Goal: Check status: Check status

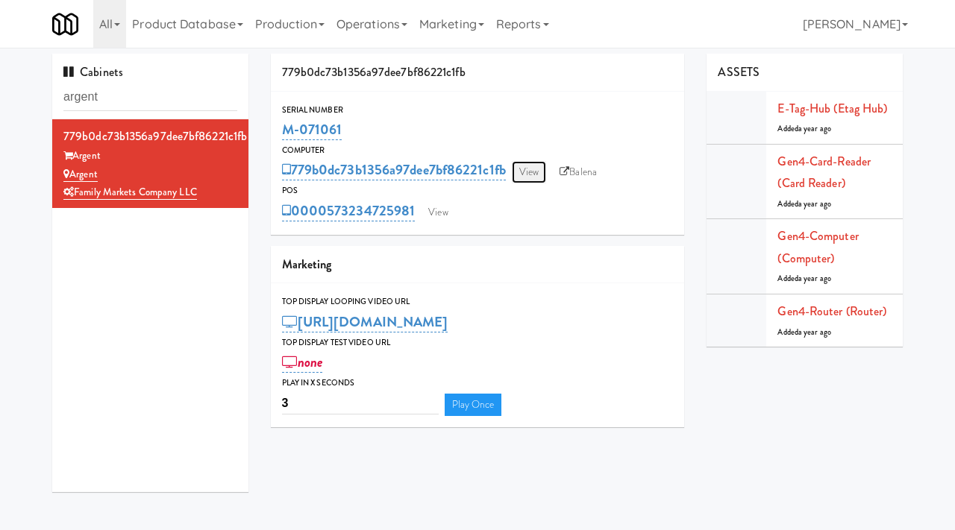
click at [532, 175] on link "View" at bounding box center [529, 172] width 34 height 22
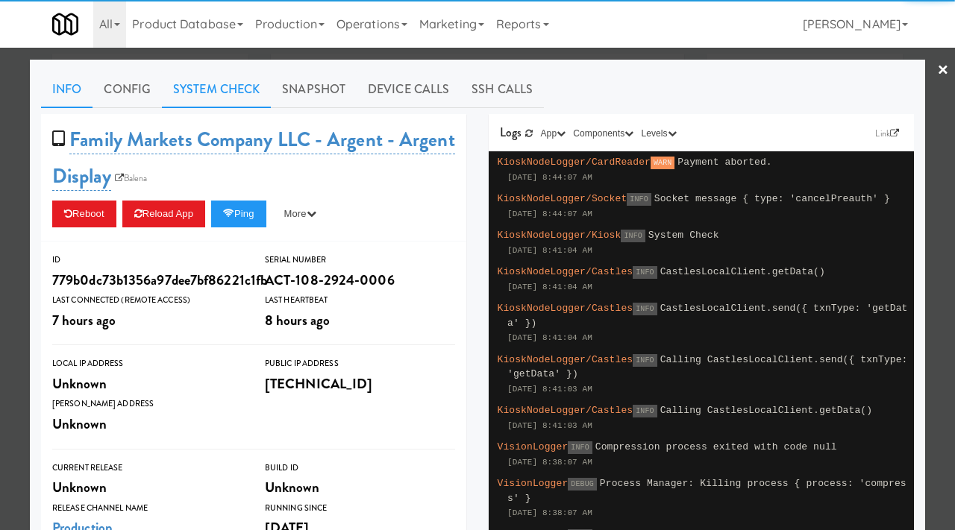
click at [224, 95] on link "System Check" at bounding box center [216, 89] width 109 height 37
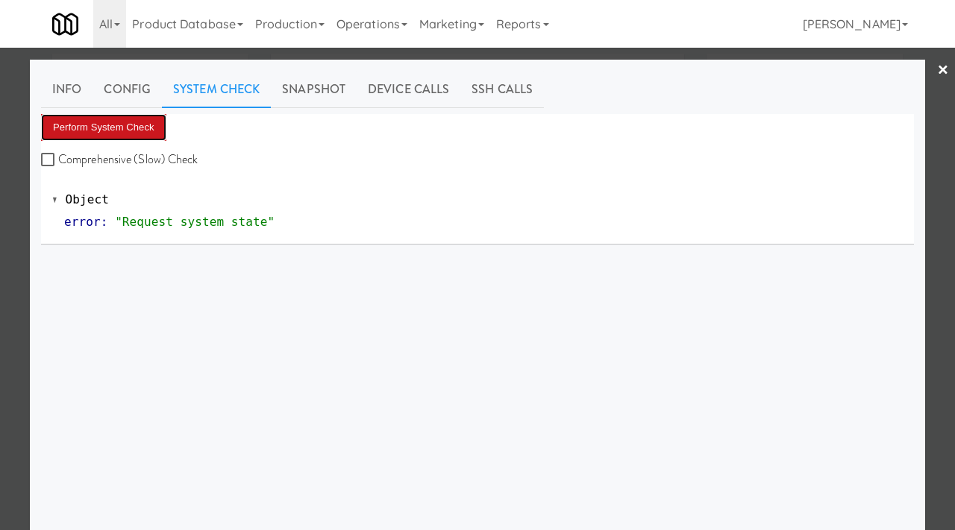
click at [143, 123] on button "Perform System Check" at bounding box center [103, 127] width 125 height 27
click at [123, 137] on button "Perform System Check" at bounding box center [103, 127] width 125 height 27
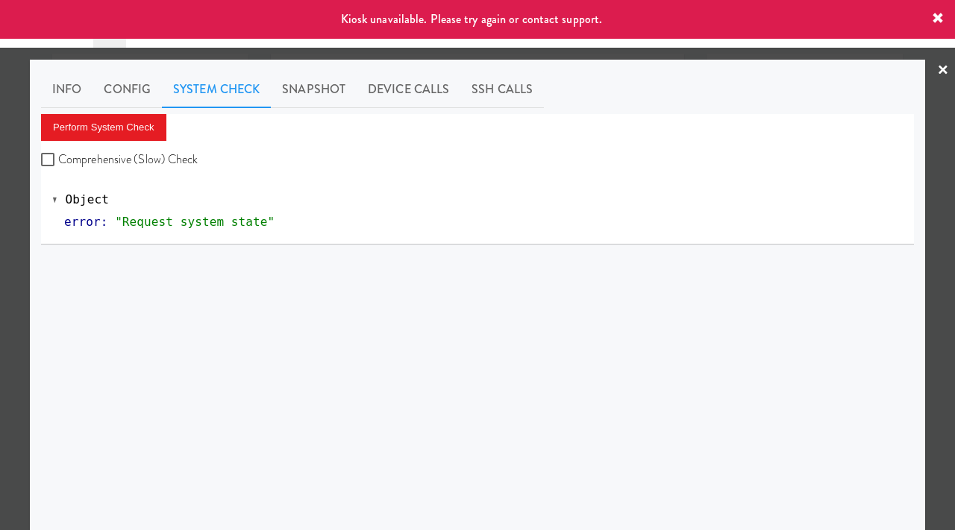
click at [0, 257] on div at bounding box center [477, 265] width 955 height 530
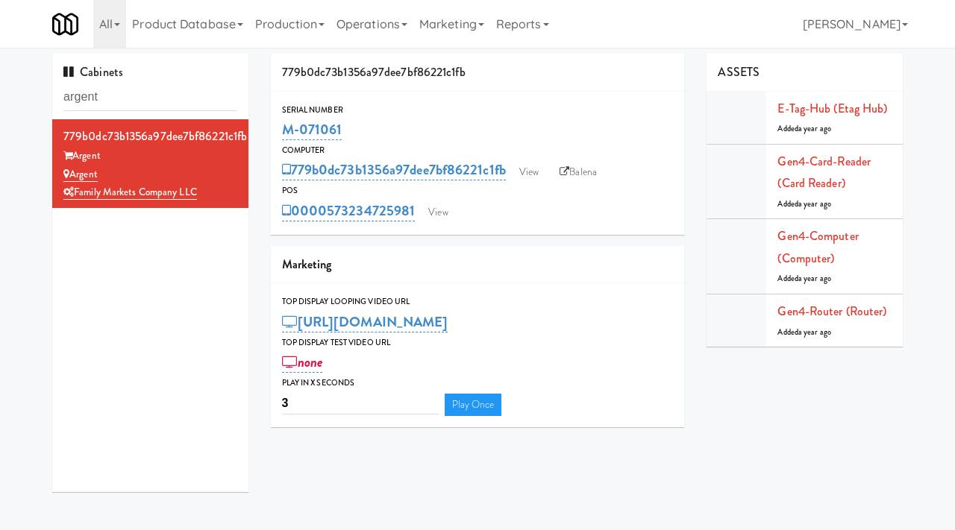
drag, startPoint x: 342, startPoint y: 127, endPoint x: 281, endPoint y: 134, distance: 62.4
click at [281, 134] on div "Serial Number M-071061" at bounding box center [478, 123] width 414 height 40
copy link "M-071061"
click at [528, 180] on link "View" at bounding box center [529, 172] width 34 height 22
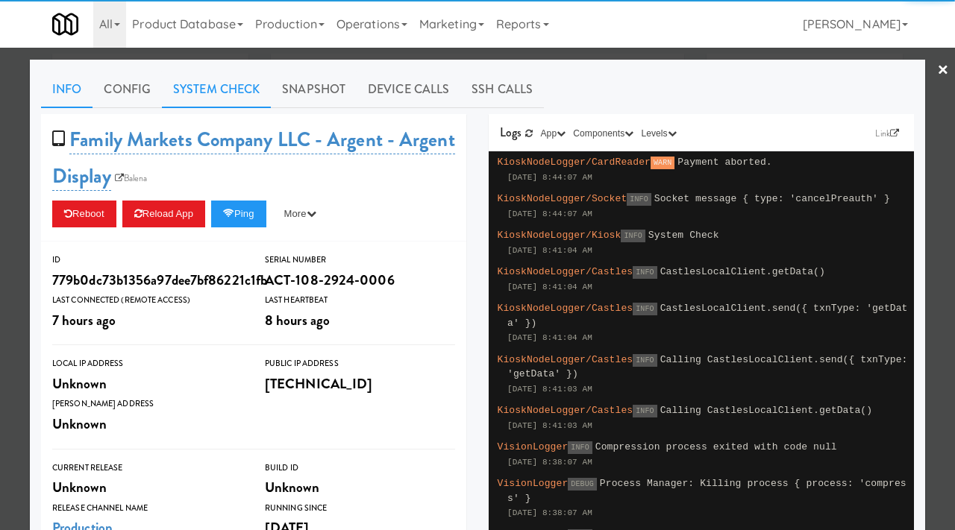
click at [236, 91] on link "System Check" at bounding box center [216, 89] width 109 height 37
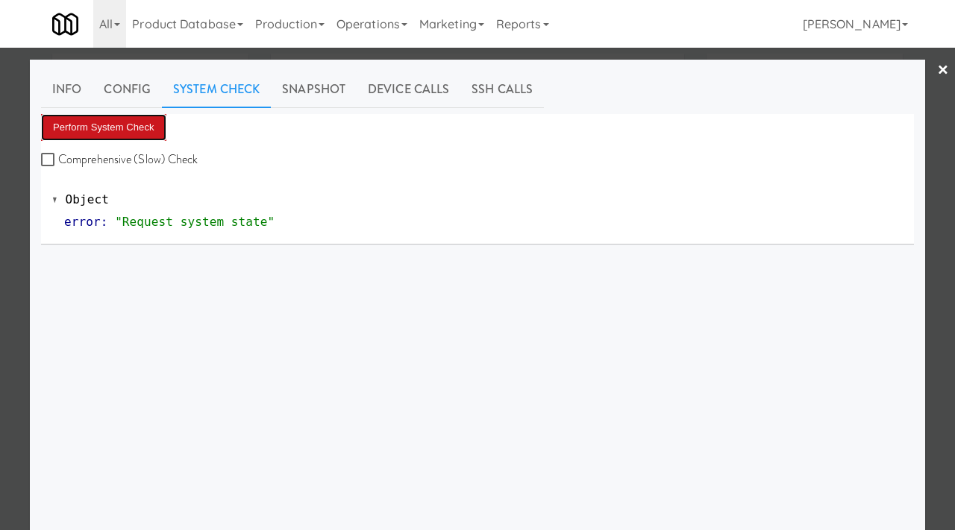
click at [99, 123] on button "Perform System Check" at bounding box center [103, 127] width 125 height 27
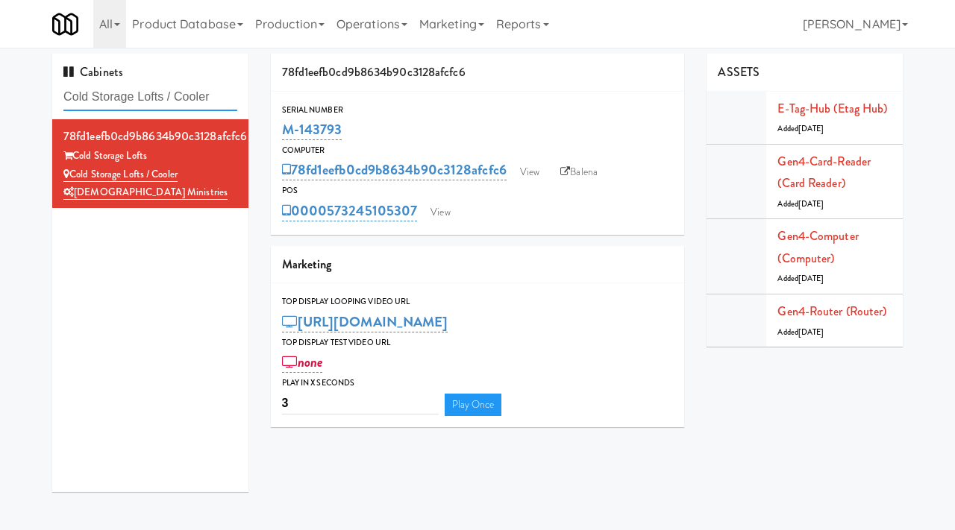
click at [169, 104] on input "Cold Storage Lofts / Cooler" at bounding box center [150, 98] width 174 height 28
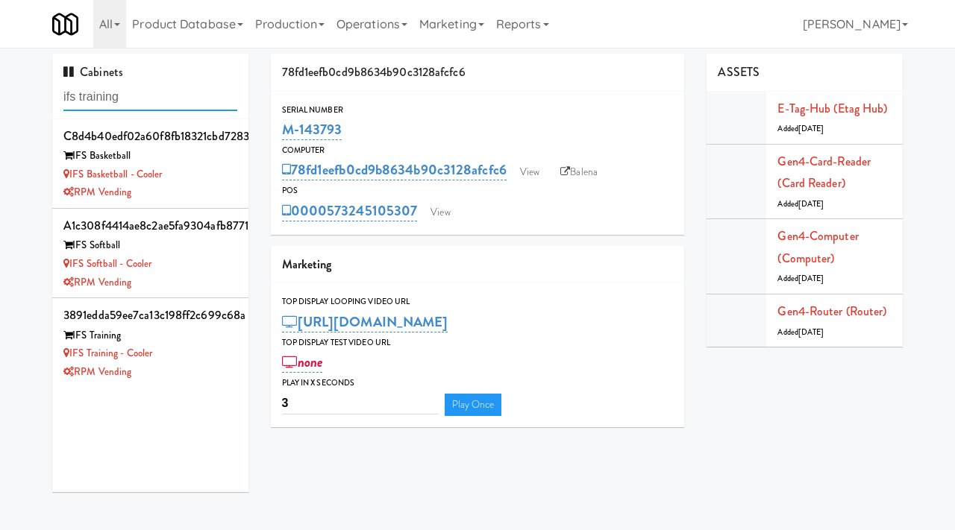
type input "ifs training"
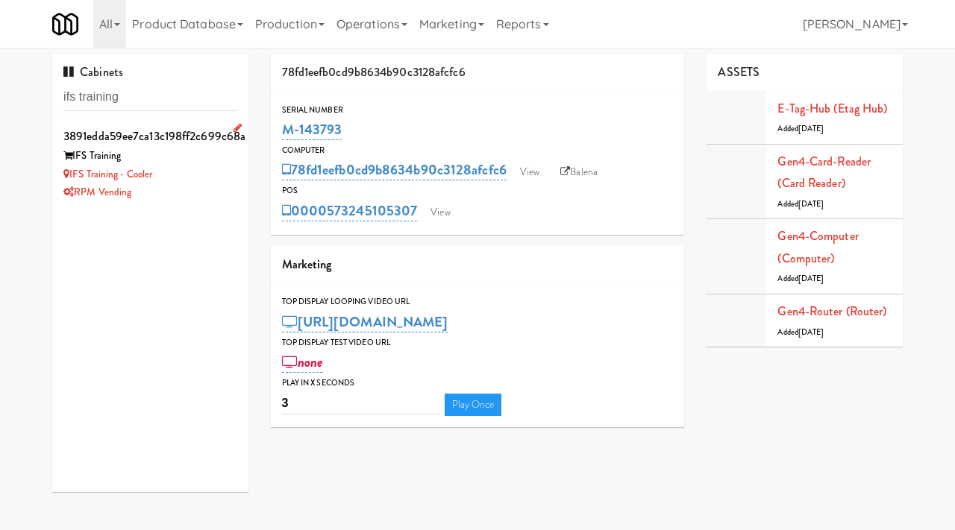
click at [186, 187] on div "RPM Vending" at bounding box center [150, 193] width 174 height 19
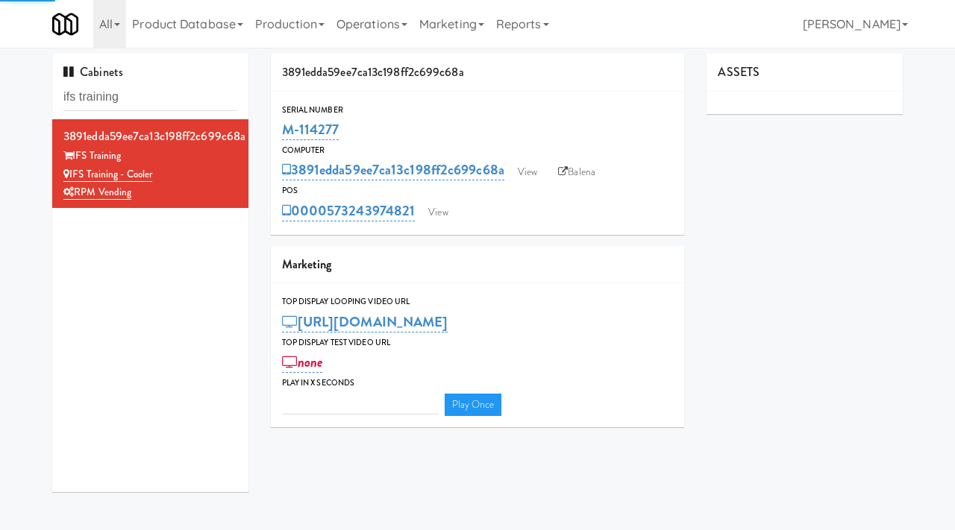
type input "3"
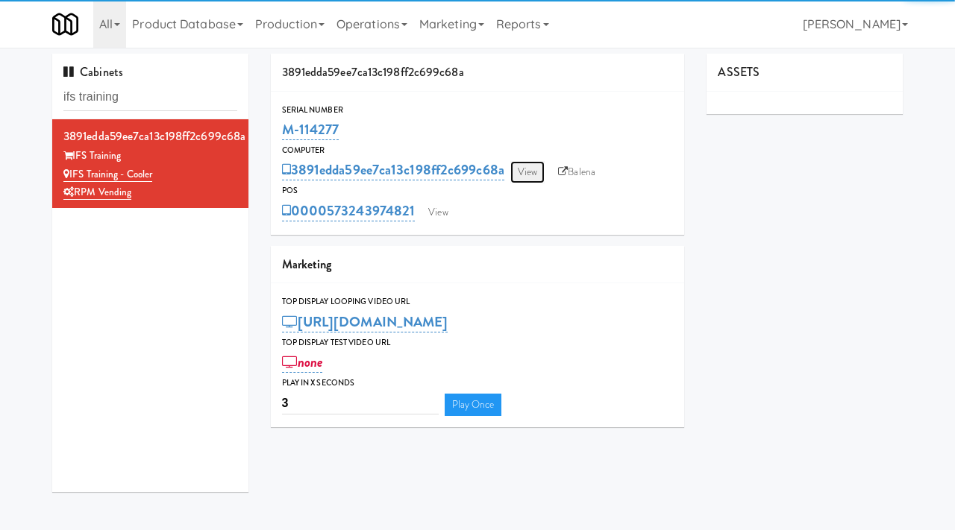
click at [523, 177] on link "View" at bounding box center [527, 172] width 34 height 22
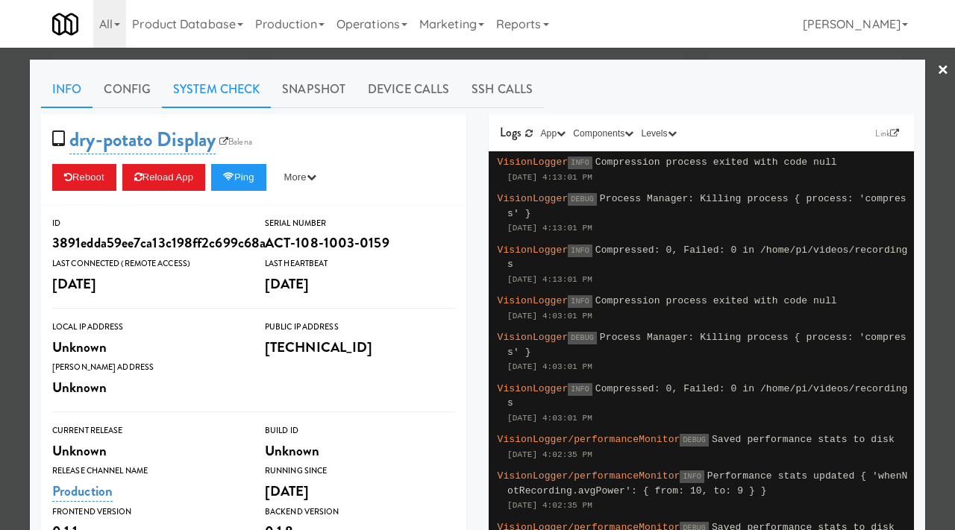
click at [209, 78] on link "System Check" at bounding box center [216, 89] width 109 height 37
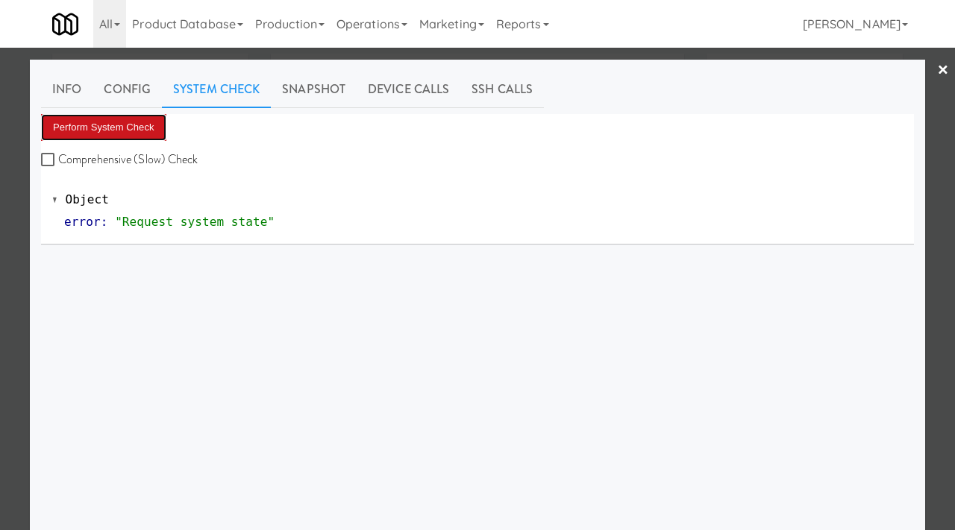
click at [145, 131] on button "Perform System Check" at bounding box center [103, 127] width 125 height 27
click at [0, 329] on div at bounding box center [477, 265] width 955 height 530
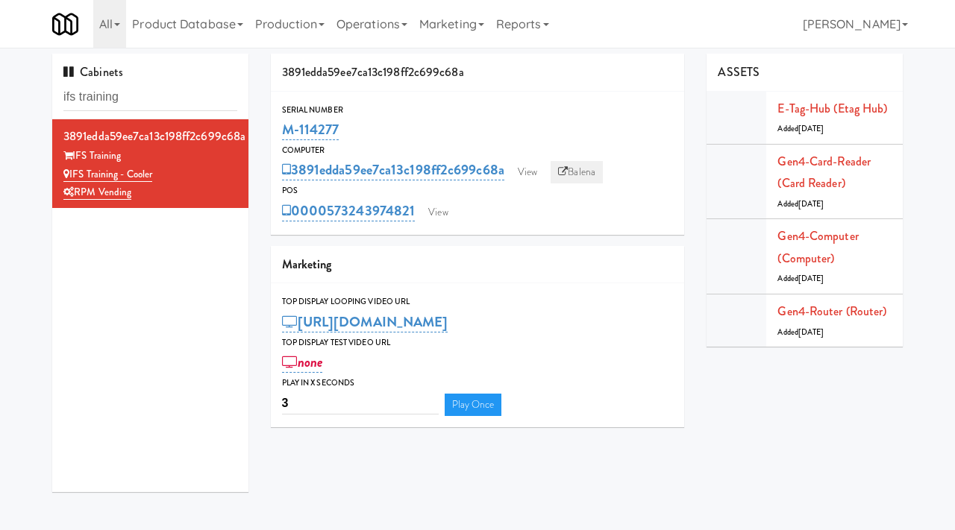
click at [580, 172] on link "Balena" at bounding box center [577, 172] width 52 height 22
click at [534, 169] on link "View" at bounding box center [527, 172] width 34 height 22
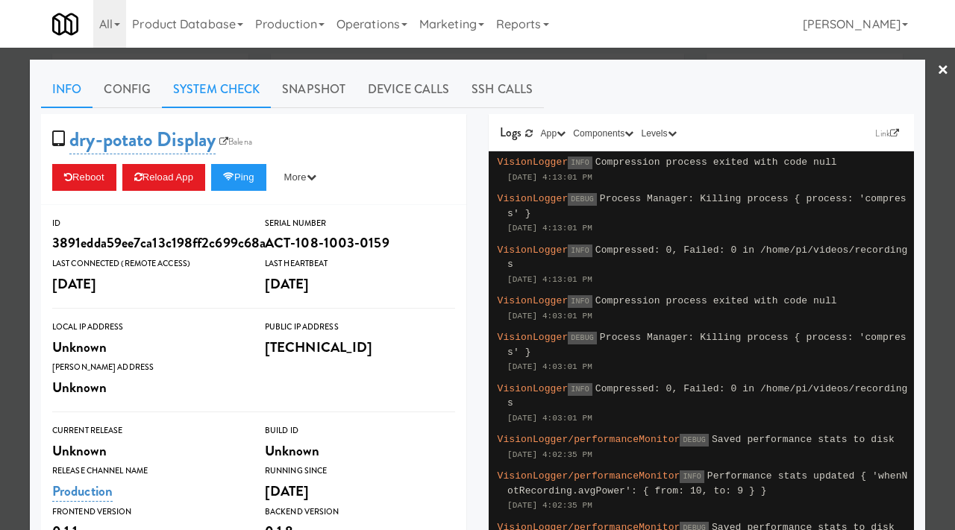
click at [235, 84] on link "System Check" at bounding box center [216, 89] width 109 height 37
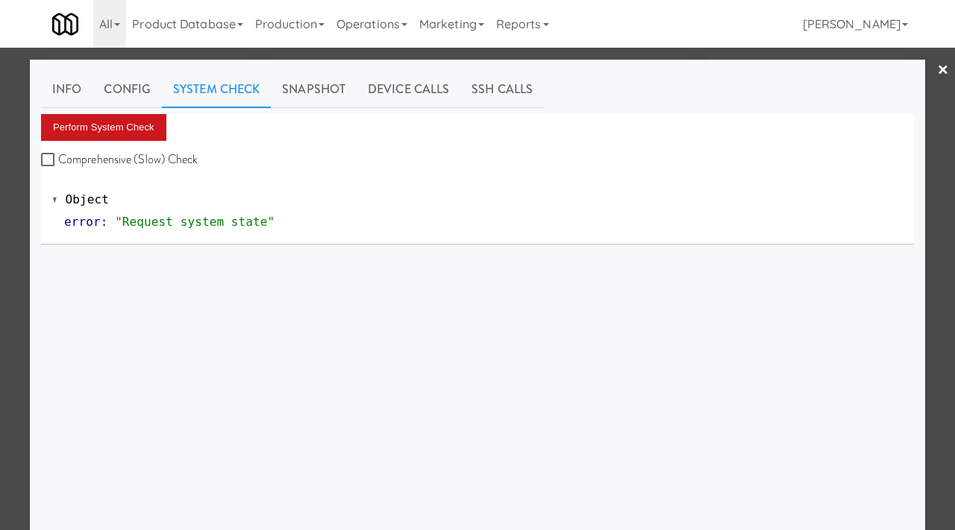
click at [120, 119] on button "Perform System Check" at bounding box center [103, 127] width 125 height 27
click at [0, 281] on div at bounding box center [477, 265] width 955 height 530
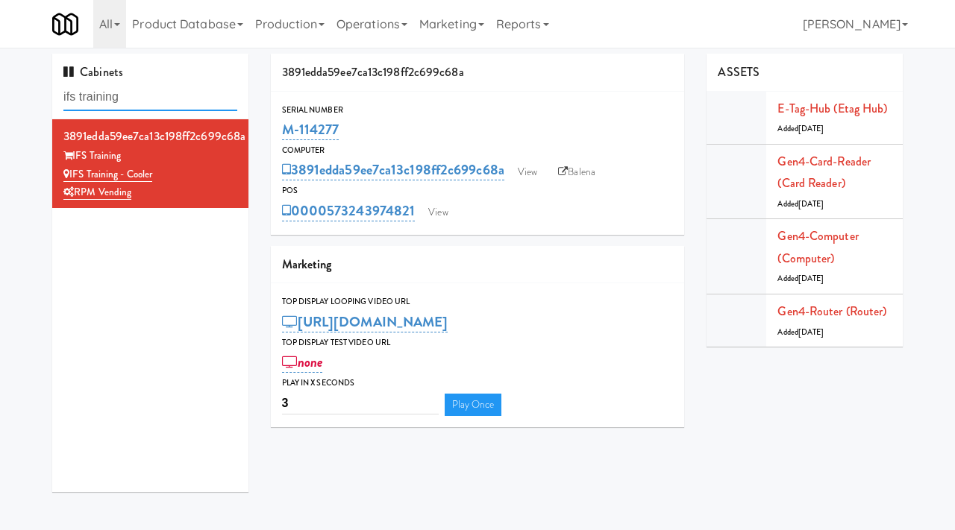
click at [153, 92] on input "ifs training" at bounding box center [150, 98] width 174 height 28
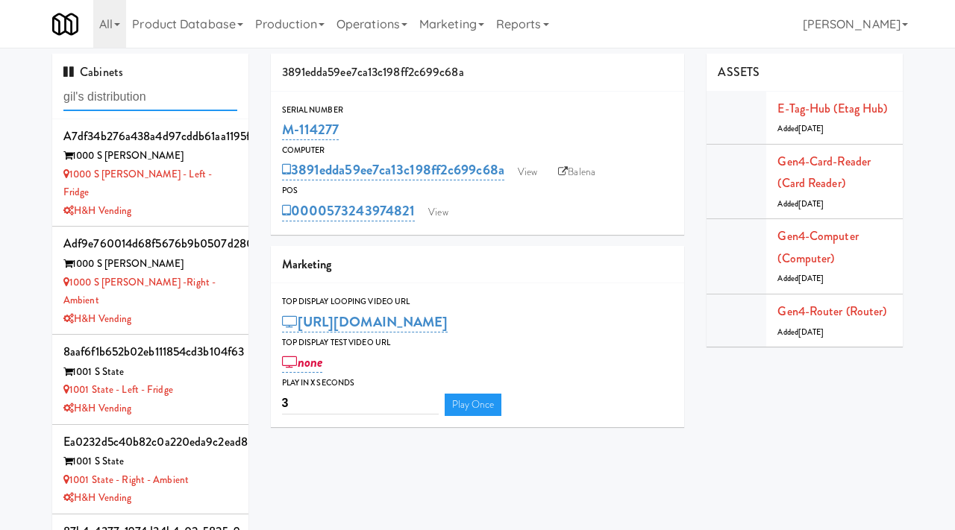
type input "gil's distribution"
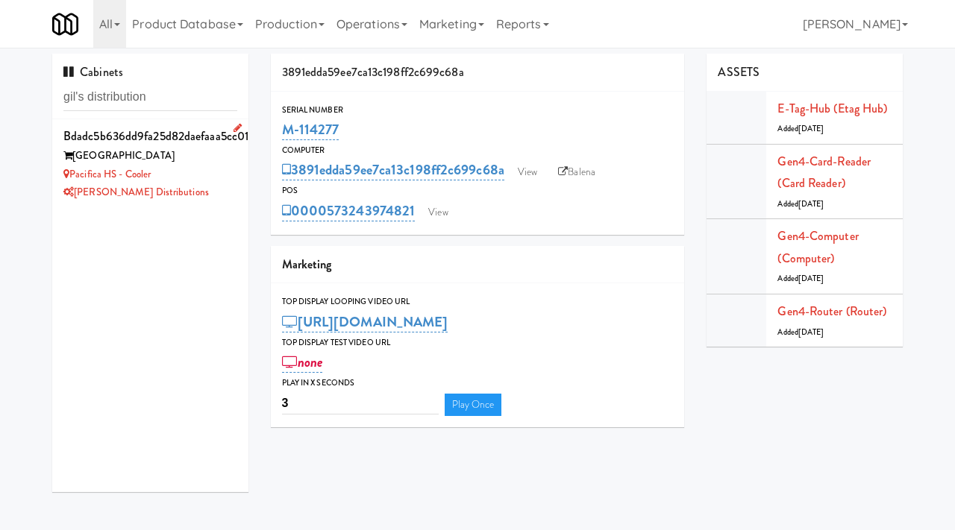
click at [213, 168] on div "Pacifica HS - Cooler" at bounding box center [150, 175] width 174 height 19
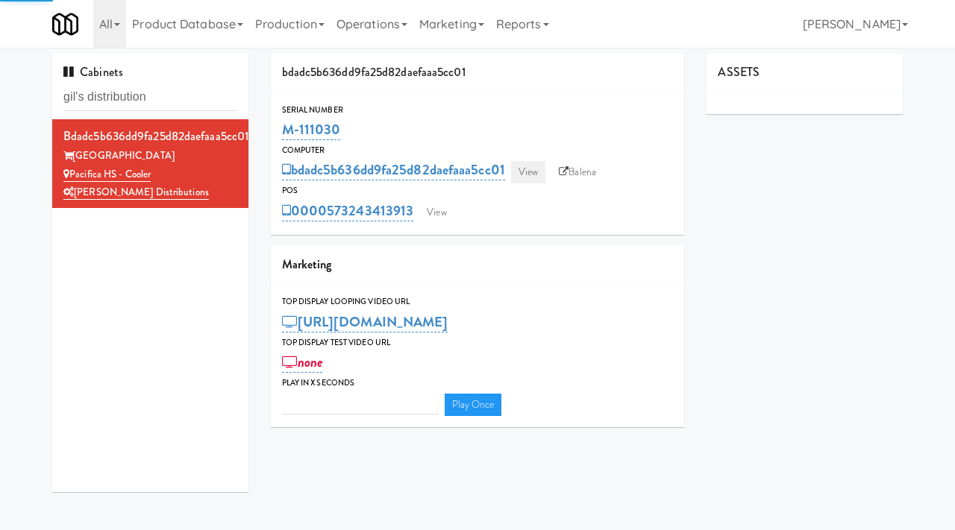
type input "3"
click at [531, 167] on link "View" at bounding box center [528, 172] width 34 height 22
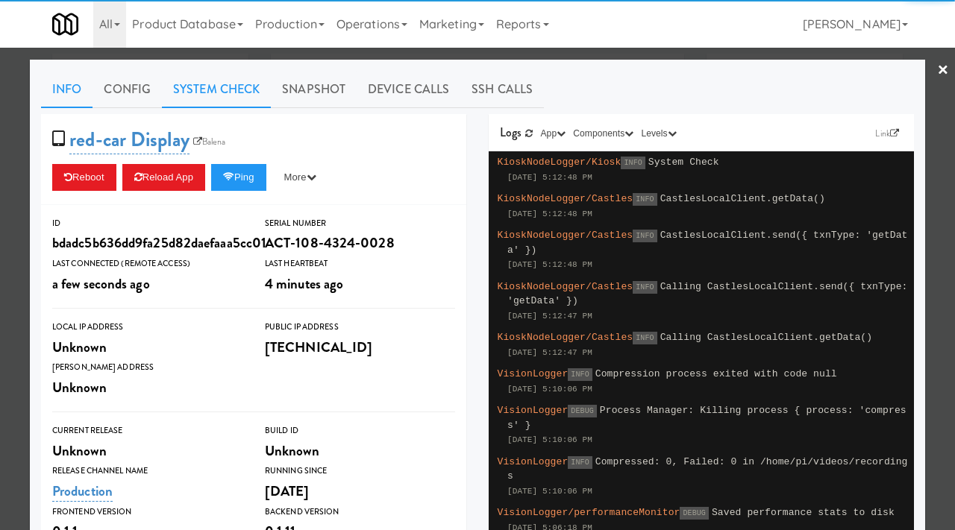
click at [220, 75] on link "System Check" at bounding box center [216, 89] width 109 height 37
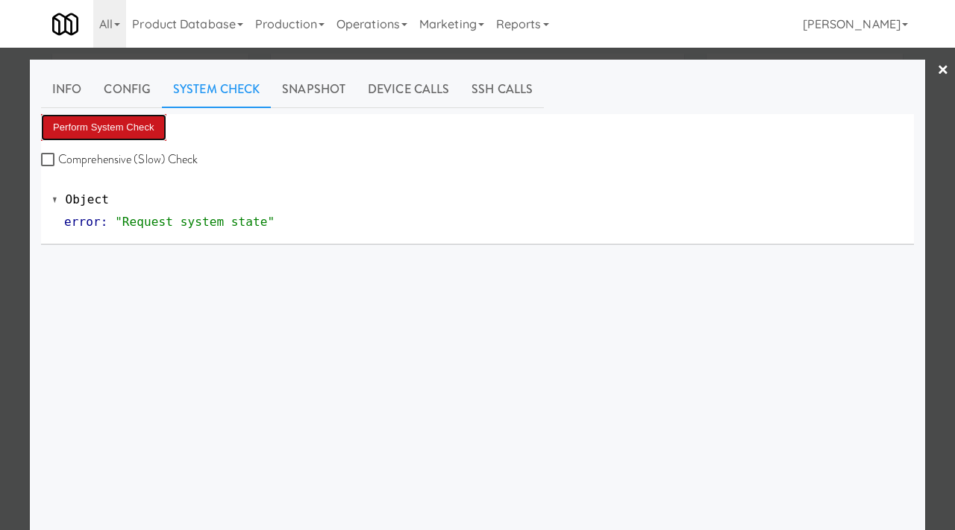
click at [123, 134] on button "Perform System Check" at bounding box center [103, 127] width 125 height 27
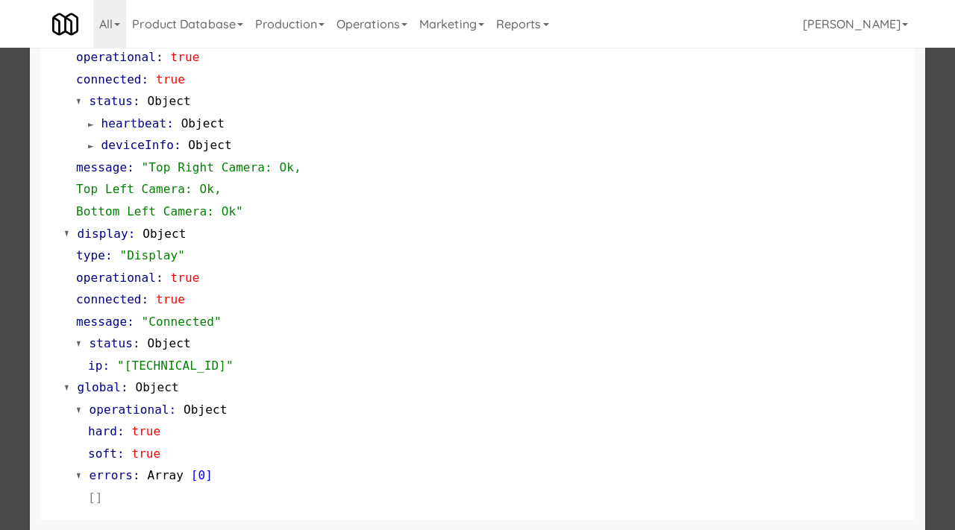
scroll to position [650, 0]
click at [21, 315] on div at bounding box center [477, 265] width 955 height 530
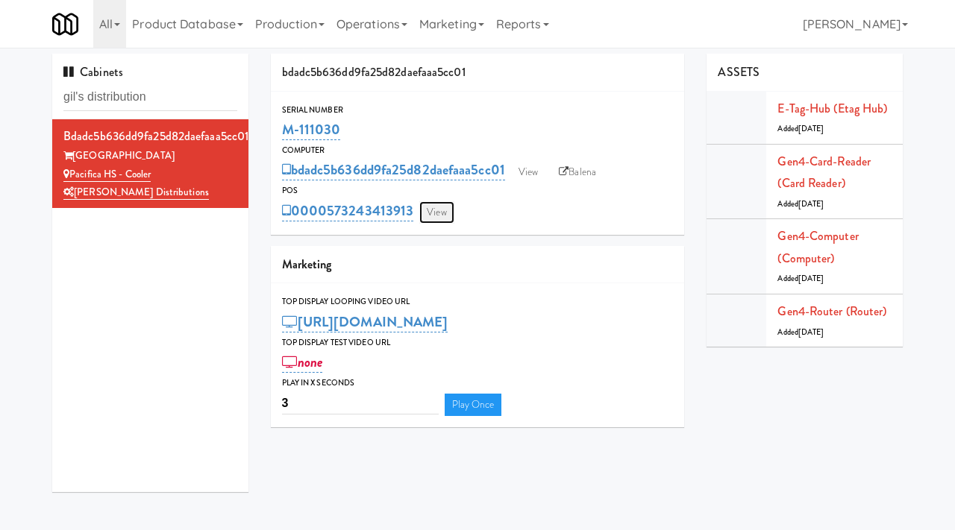
click at [440, 205] on link "View" at bounding box center [436, 212] width 34 height 22
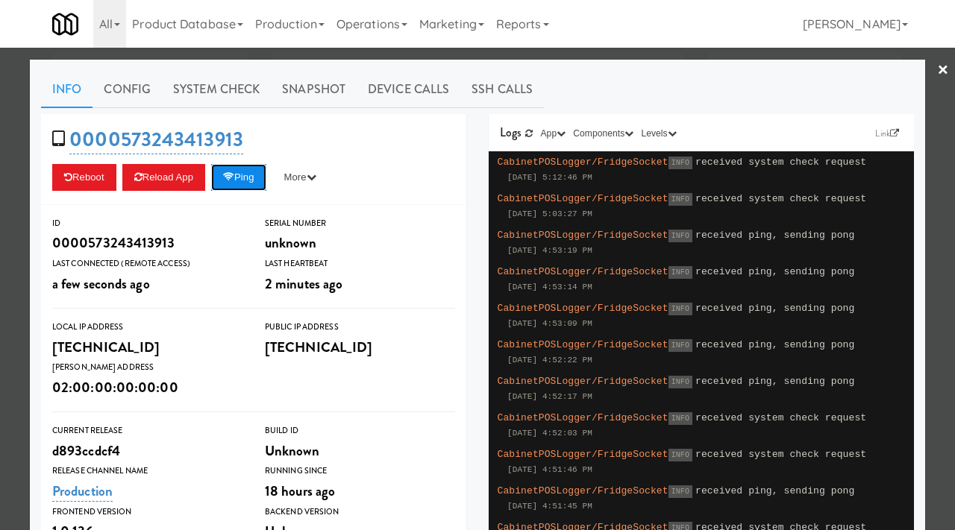
click at [247, 181] on button "Ping" at bounding box center [238, 177] width 55 height 27
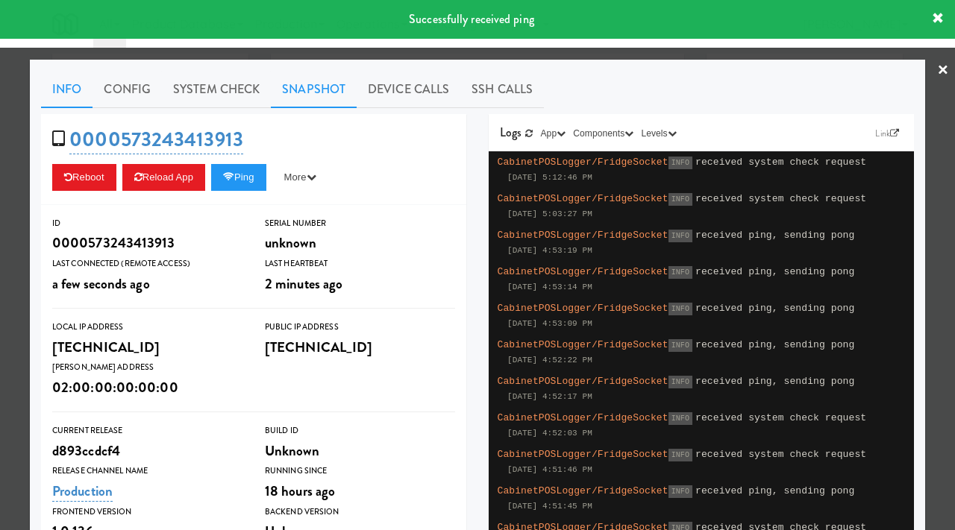
click at [298, 90] on link "Snapshot" at bounding box center [314, 89] width 86 height 37
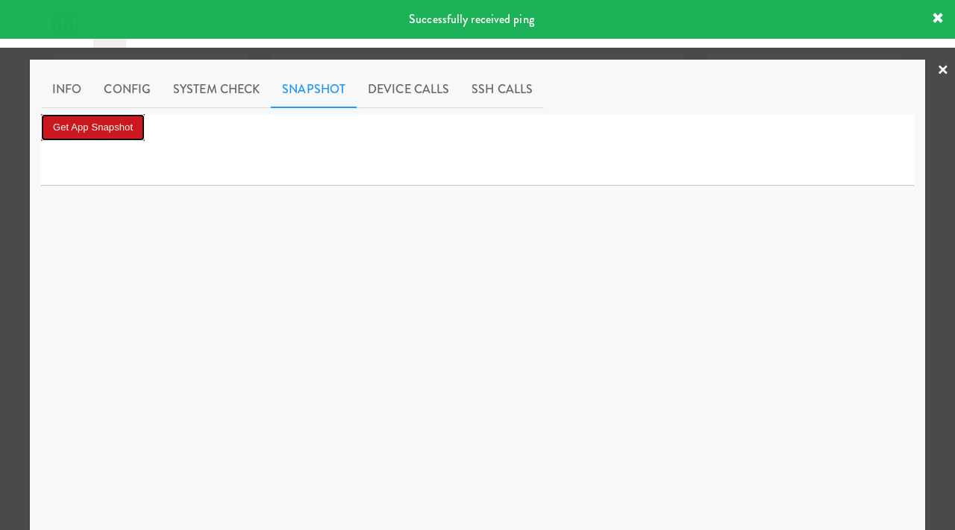
click at [121, 128] on button "Get App Snapshot" at bounding box center [93, 127] width 104 height 27
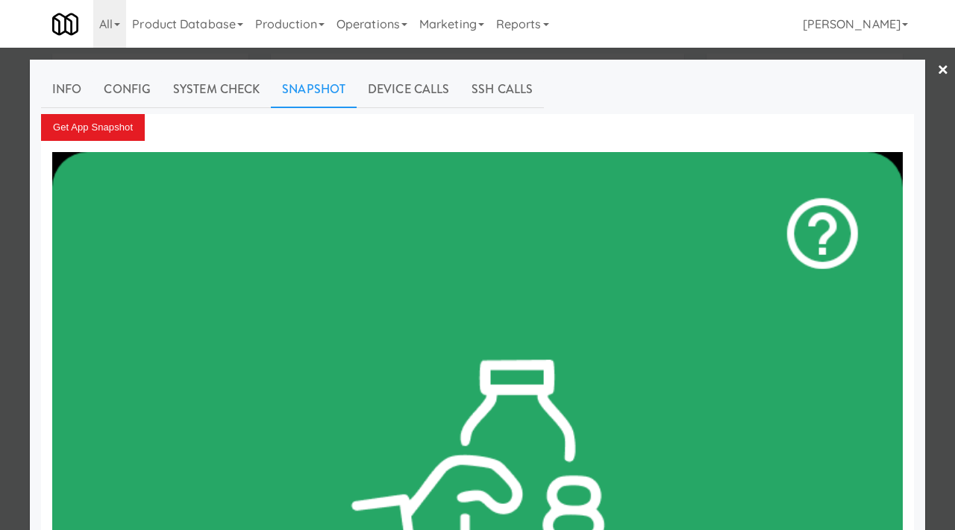
click at [946, 81] on link "×" at bounding box center [943, 71] width 12 height 46
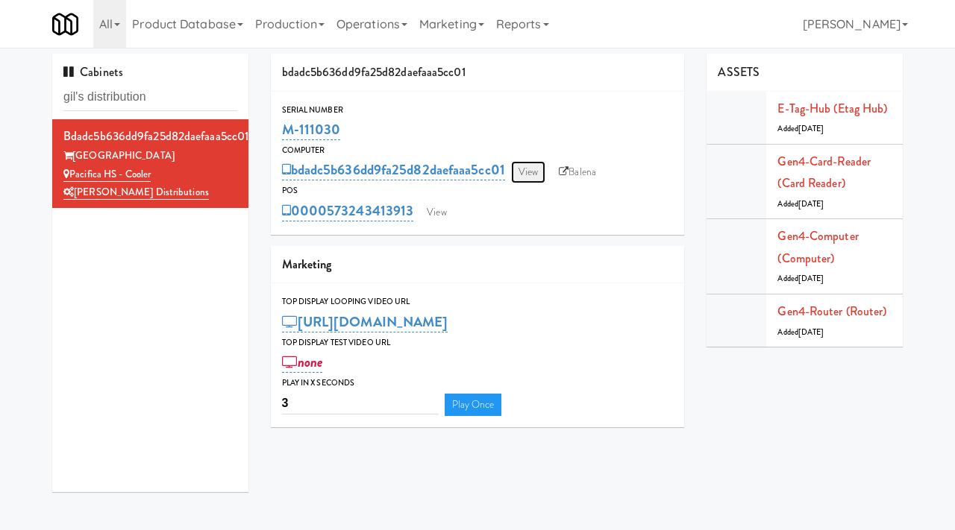
click at [529, 166] on link "View" at bounding box center [528, 172] width 34 height 22
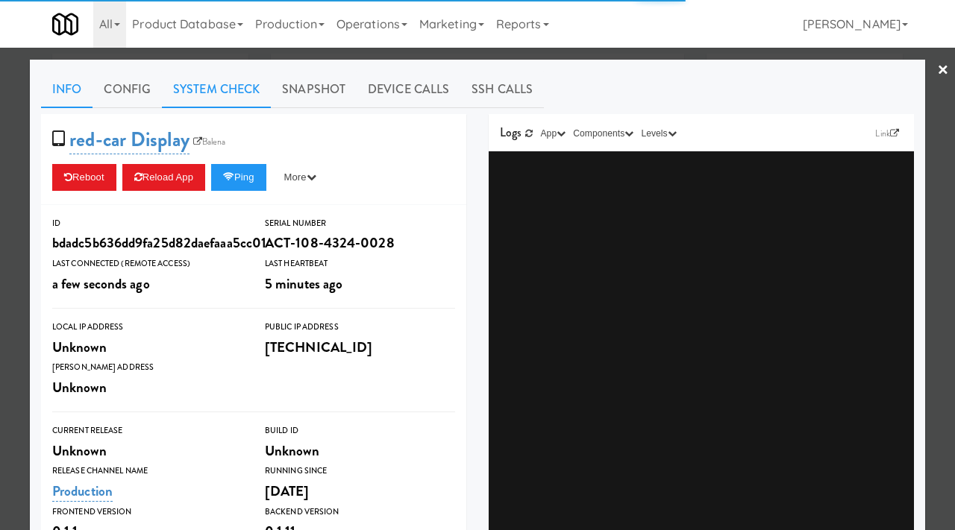
click at [218, 87] on link "System Check" at bounding box center [216, 89] width 109 height 37
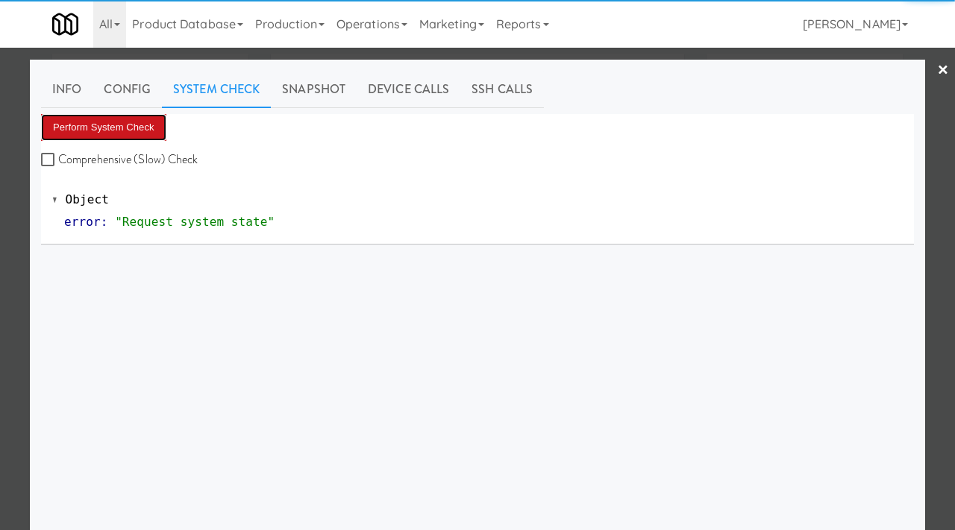
click at [113, 116] on button "Perform System Check" at bounding box center [103, 127] width 125 height 27
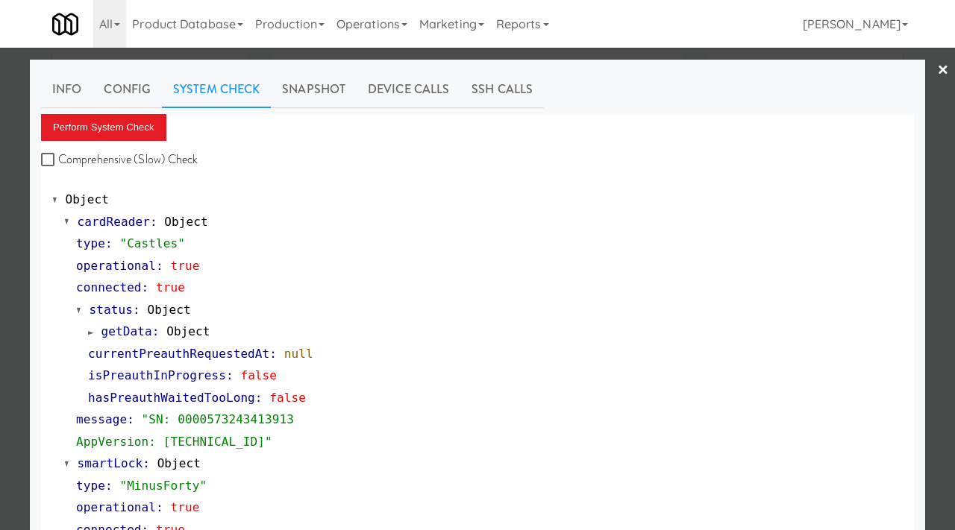
click at [26, 319] on div at bounding box center [477, 265] width 955 height 530
